Goal: Information Seeking & Learning: Learn about a topic

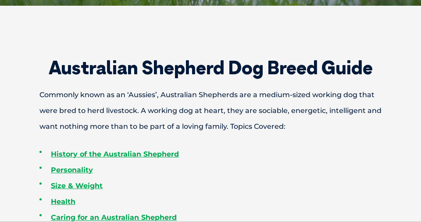
scroll to position [302, 0]
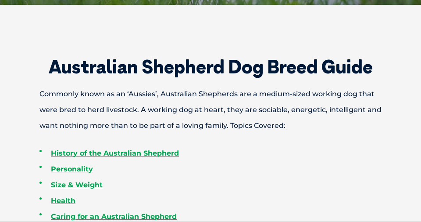
click at [57, 183] on link "Size & Weight" at bounding box center [77, 184] width 52 height 8
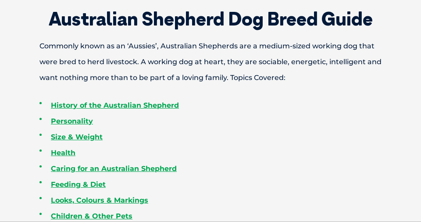
click at [61, 196] on link "Looks, Colours & Markings" at bounding box center [99, 200] width 97 height 8
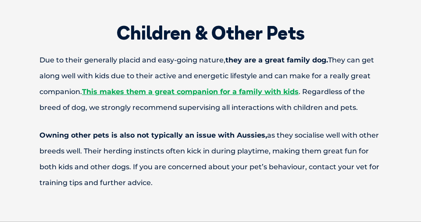
scroll to position [2779, 0]
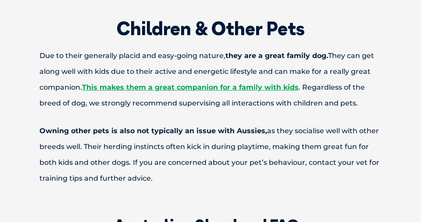
click at [32, 69] on p "Due to their generally placid and easy-going nature, they are a great family do…" at bounding box center [211, 79] width 404 height 63
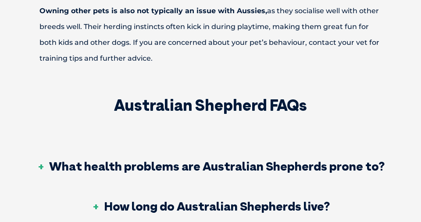
scroll to position [2909, 0]
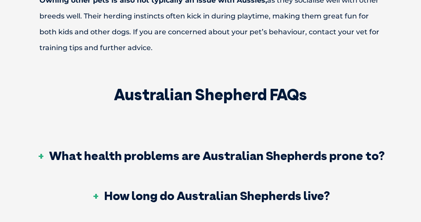
click at [108, 189] on h3 "How long do Australian Shepherds live?" at bounding box center [211, 195] width 238 height 12
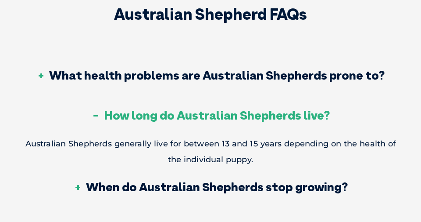
scroll to position [2990, 0]
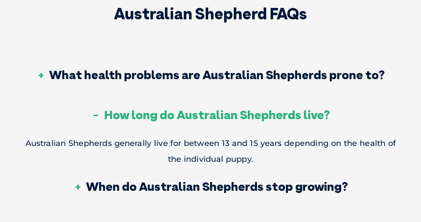
click at [95, 180] on h3 "When do Australian Shepherds stop growing?" at bounding box center [211, 186] width 274 height 12
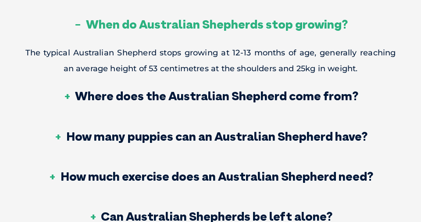
scroll to position [3122, 0]
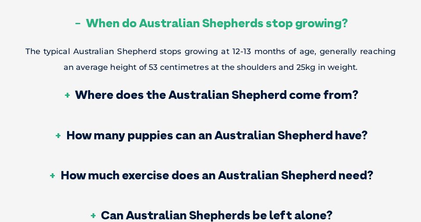
click at [91, 209] on h3 "Can Australian Shepherds be left alone?" at bounding box center [211, 215] width 244 height 12
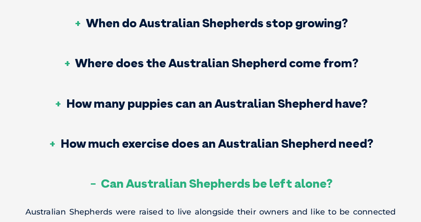
click at [115, 177] on h3 "Can Australian Shepherds be left alone?" at bounding box center [211, 183] width 244 height 12
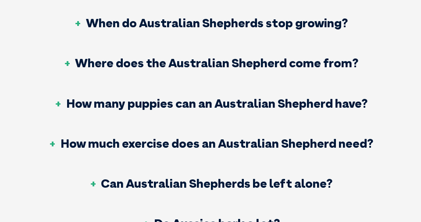
click at [125, 177] on h3 "Can Australian Shepherds be left alone?" at bounding box center [211, 183] width 244 height 12
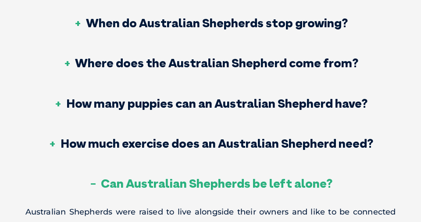
click at [127, 177] on h3 "Can Australian Shepherds be left alone?" at bounding box center [211, 183] width 244 height 12
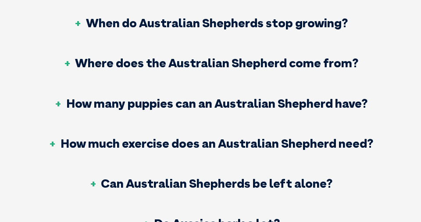
click at [117, 177] on h3 "Can Australian Shepherds be left alone?" at bounding box center [211, 183] width 244 height 12
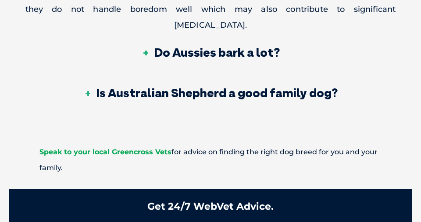
scroll to position [3372, 0]
